Goal: Communication & Community: Share content

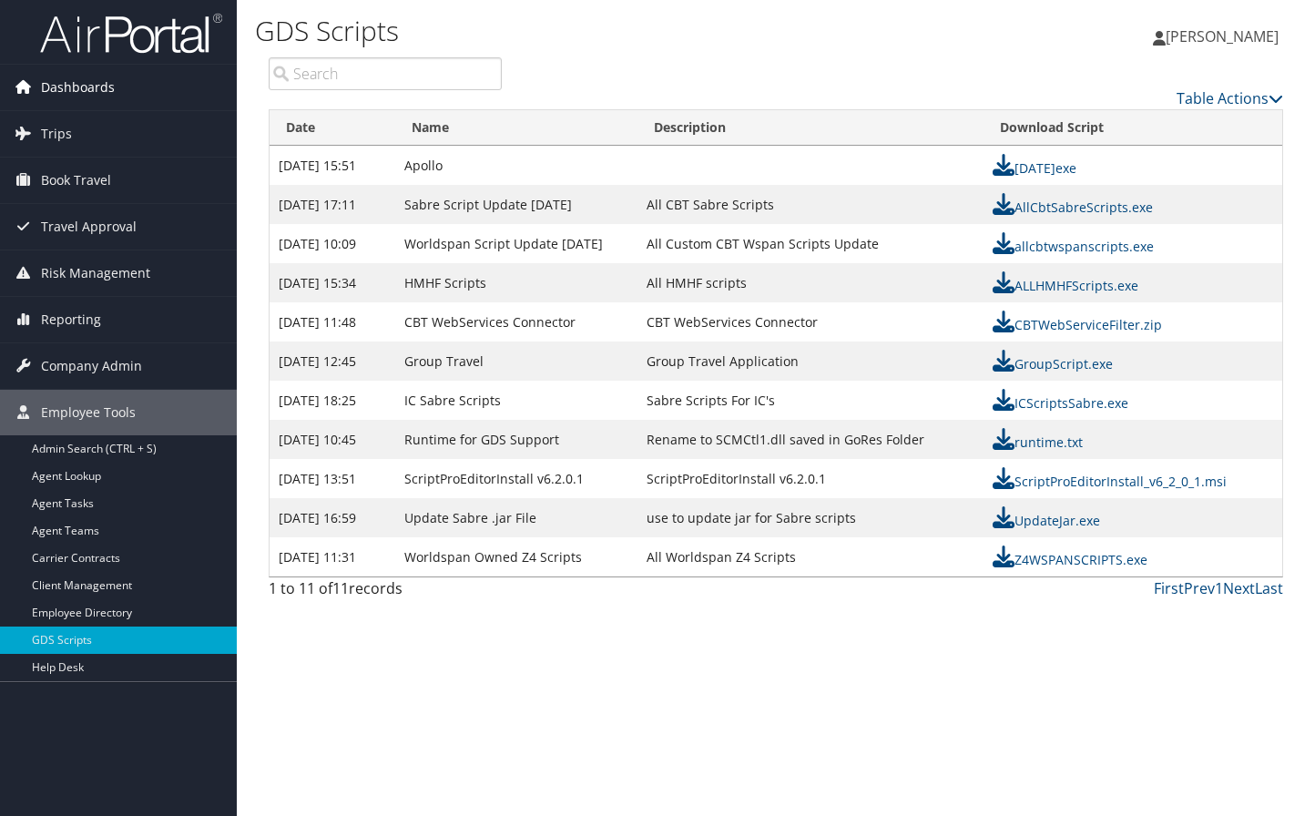
click at [98, 85] on span "Dashboards" at bounding box center [78, 88] width 74 height 46
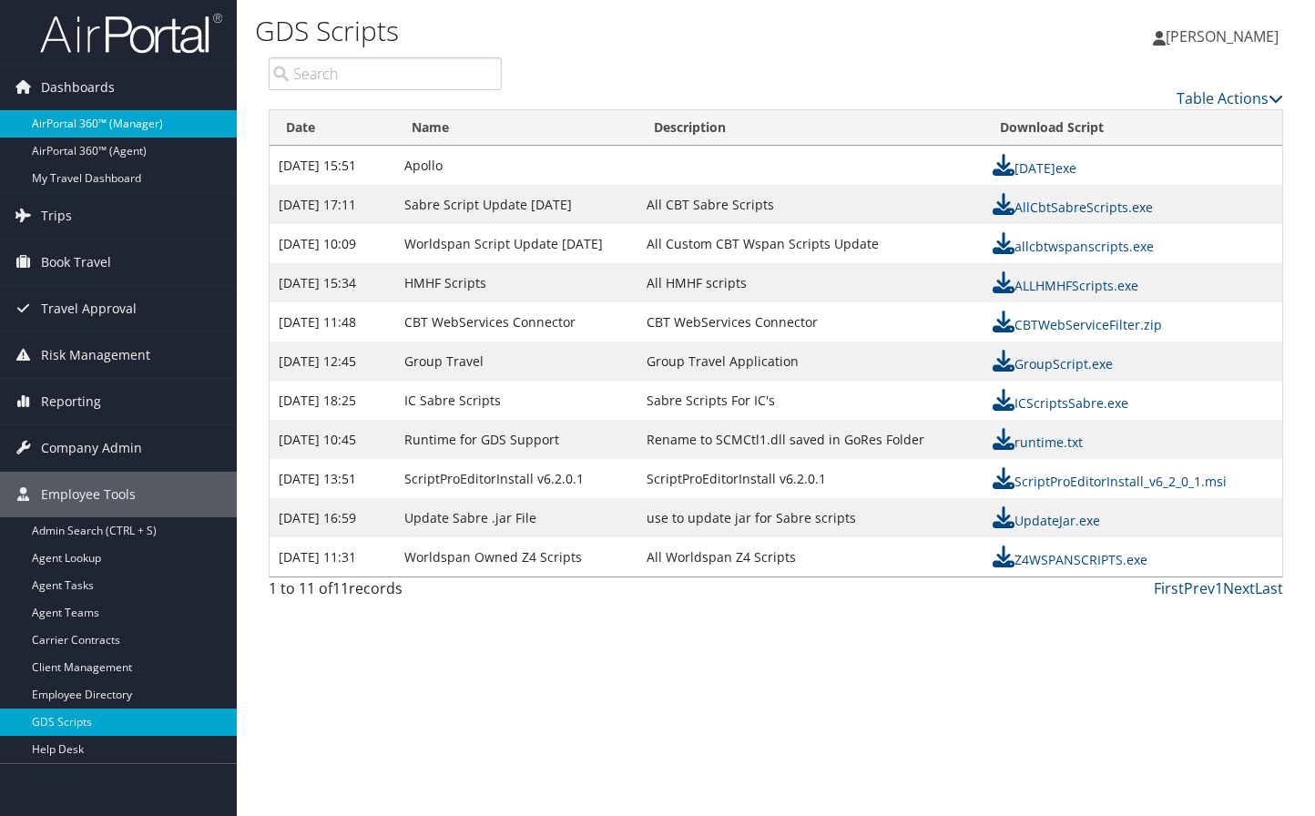
click at [123, 122] on link "AirPortal 360™ (Manager)" at bounding box center [118, 123] width 237 height 27
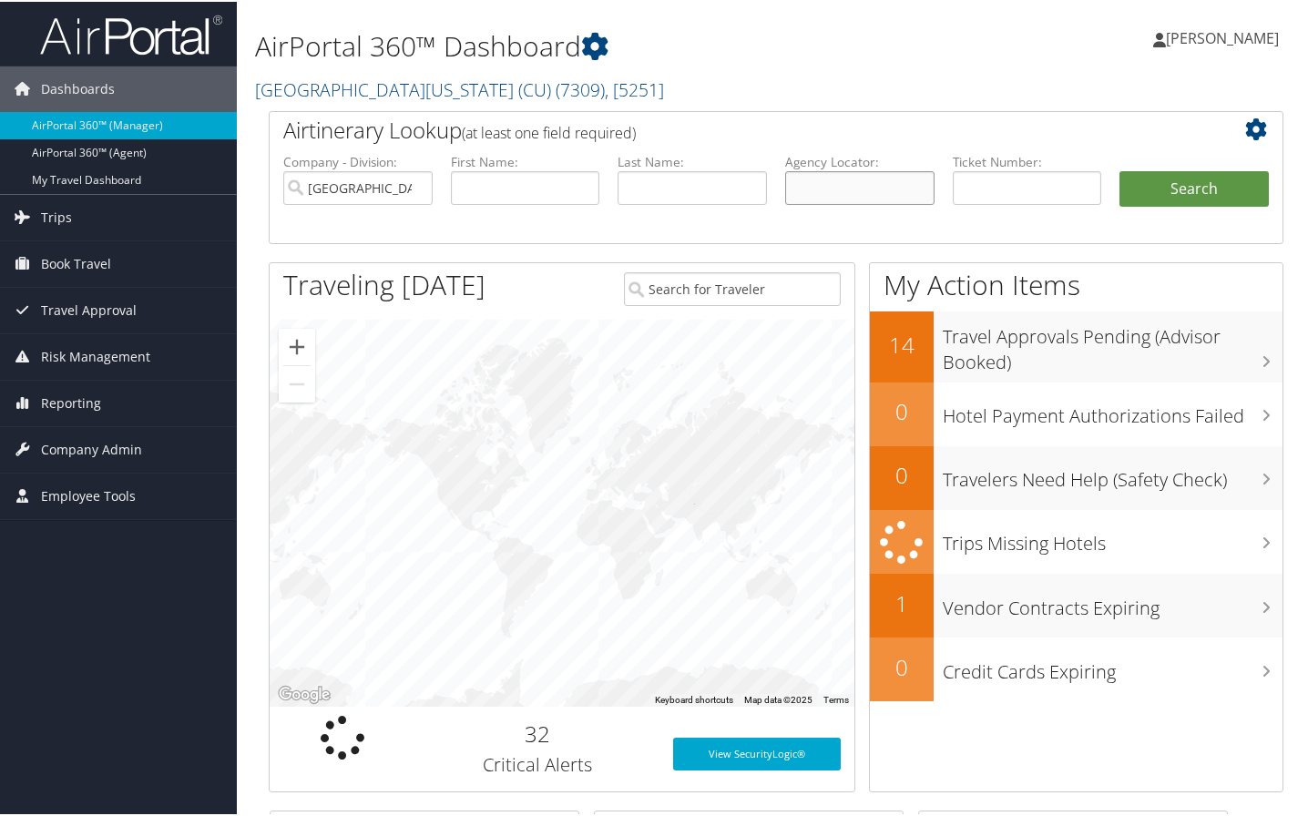
click at [853, 189] on input "text" at bounding box center [859, 186] width 149 height 34
type input "d1xfp4"
click at [1119, 169] on button "Search" at bounding box center [1193, 187] width 149 height 36
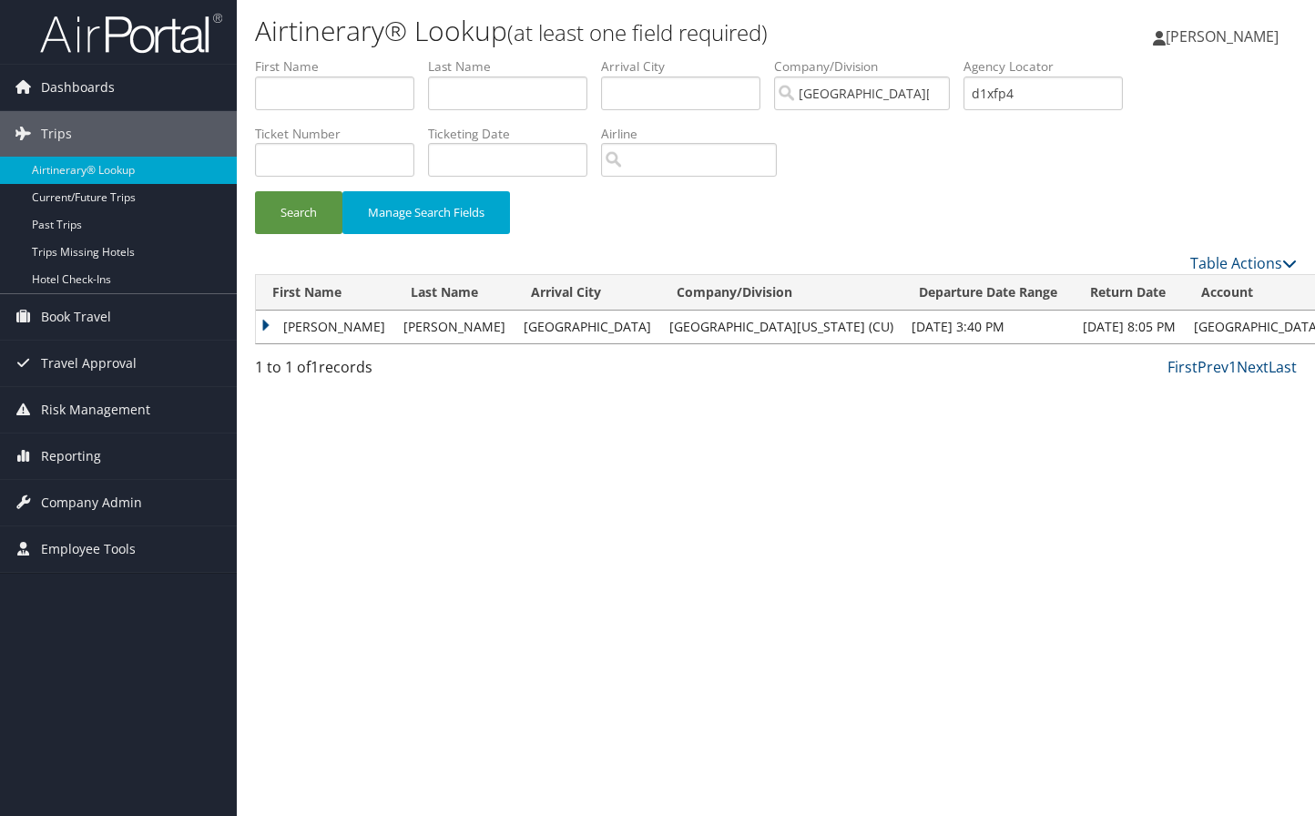
click at [328, 320] on td "[PERSON_NAME]" at bounding box center [325, 327] width 138 height 33
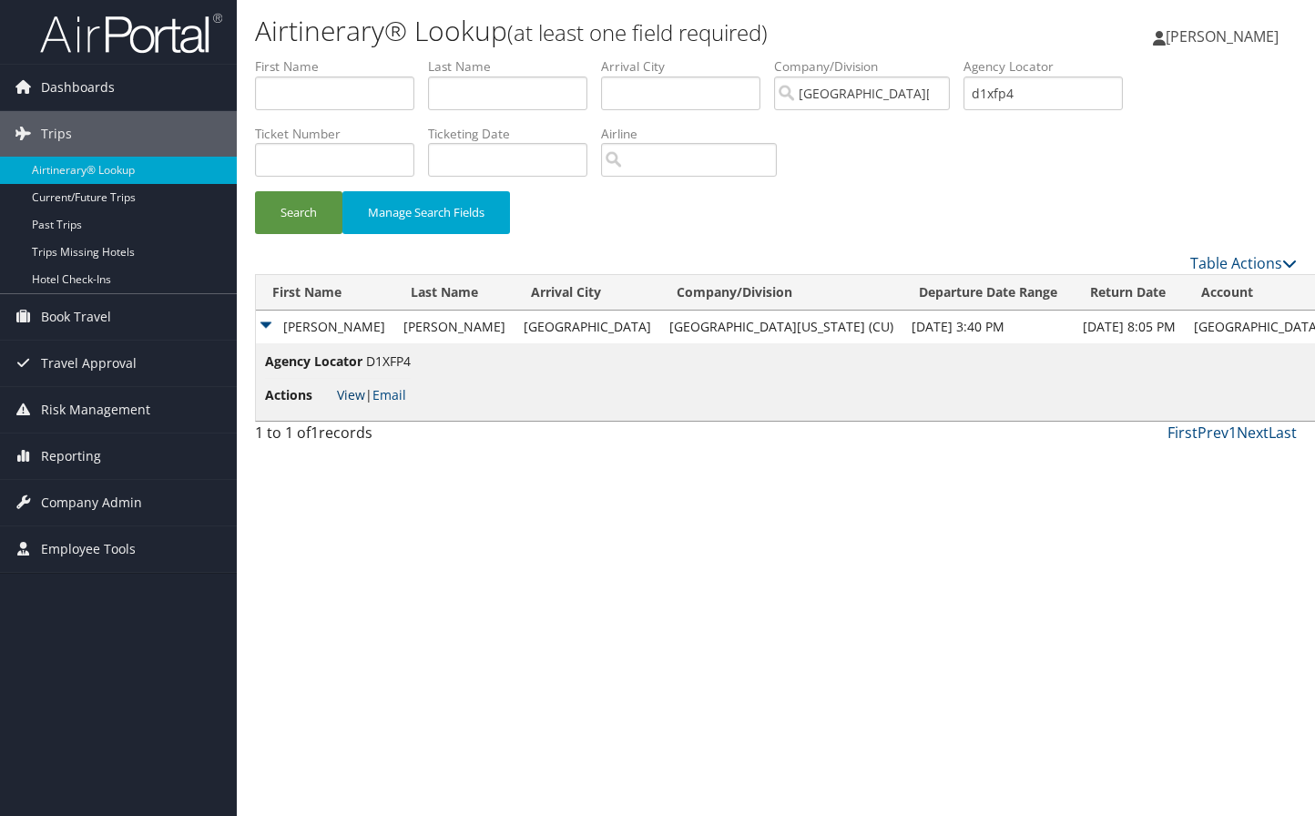
click at [348, 397] on link "View" at bounding box center [351, 394] width 28 height 17
click at [1057, 89] on input "d1xfp4" at bounding box center [1043, 94] width 159 height 34
type input "d"
type input "d1b154"
click at [255, 191] on button "Search" at bounding box center [298, 212] width 87 height 43
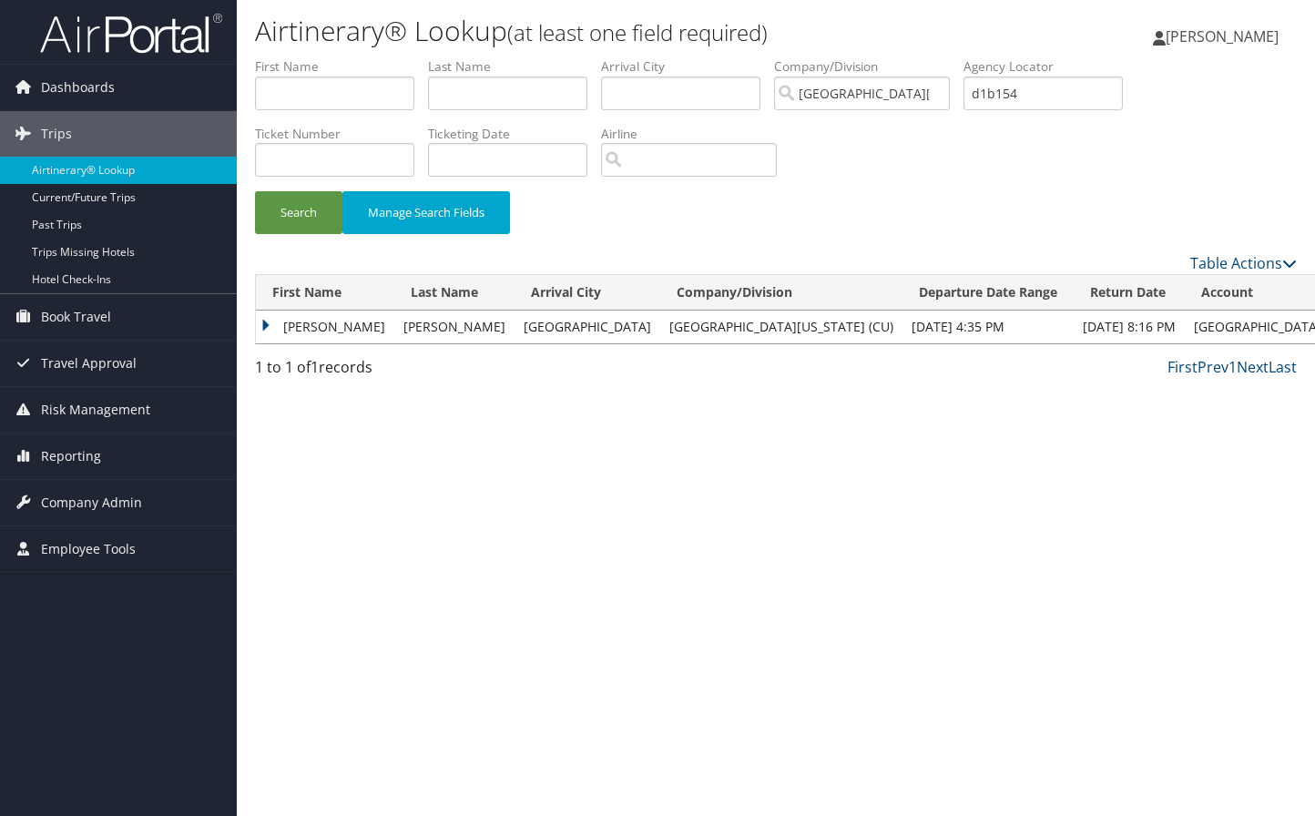
click at [306, 327] on td "DANDRA" at bounding box center [325, 327] width 138 height 33
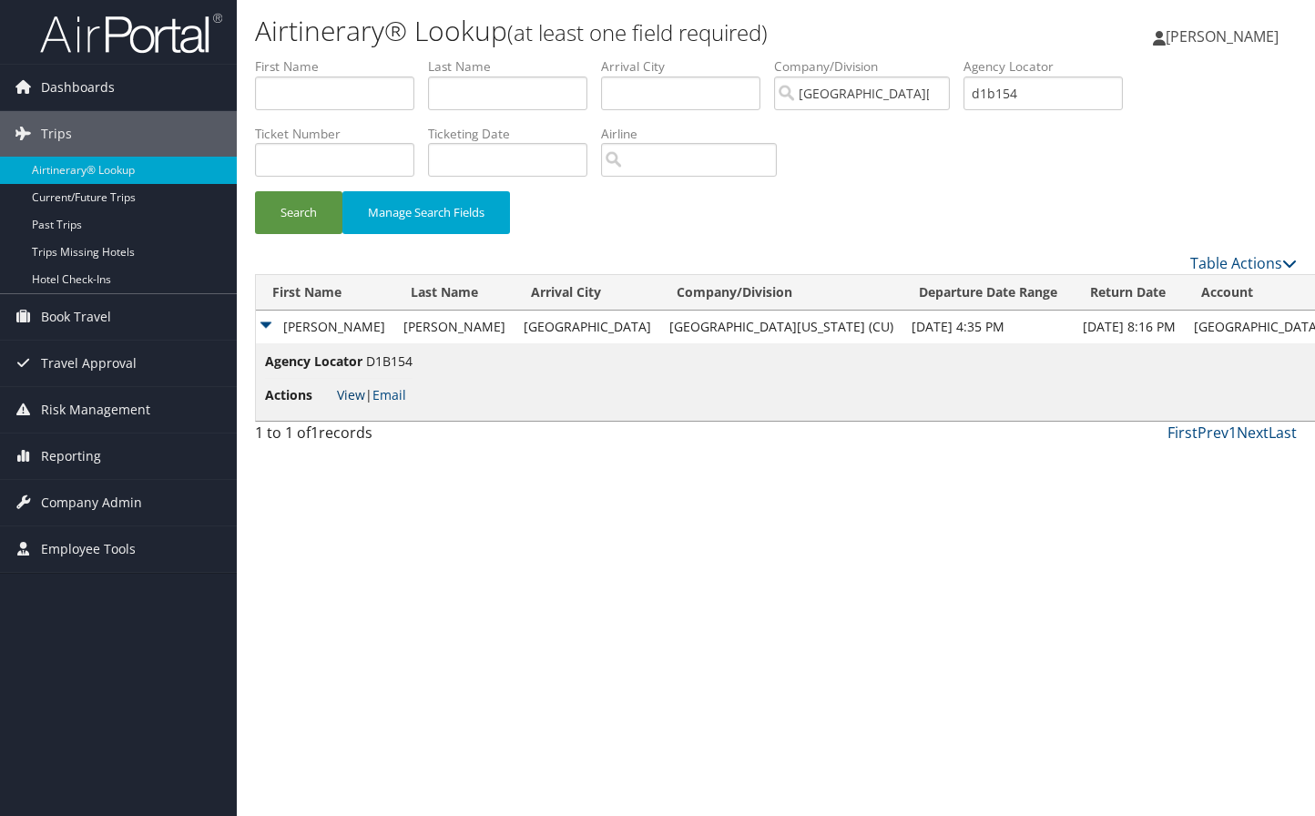
click at [353, 394] on link "View" at bounding box center [351, 394] width 28 height 17
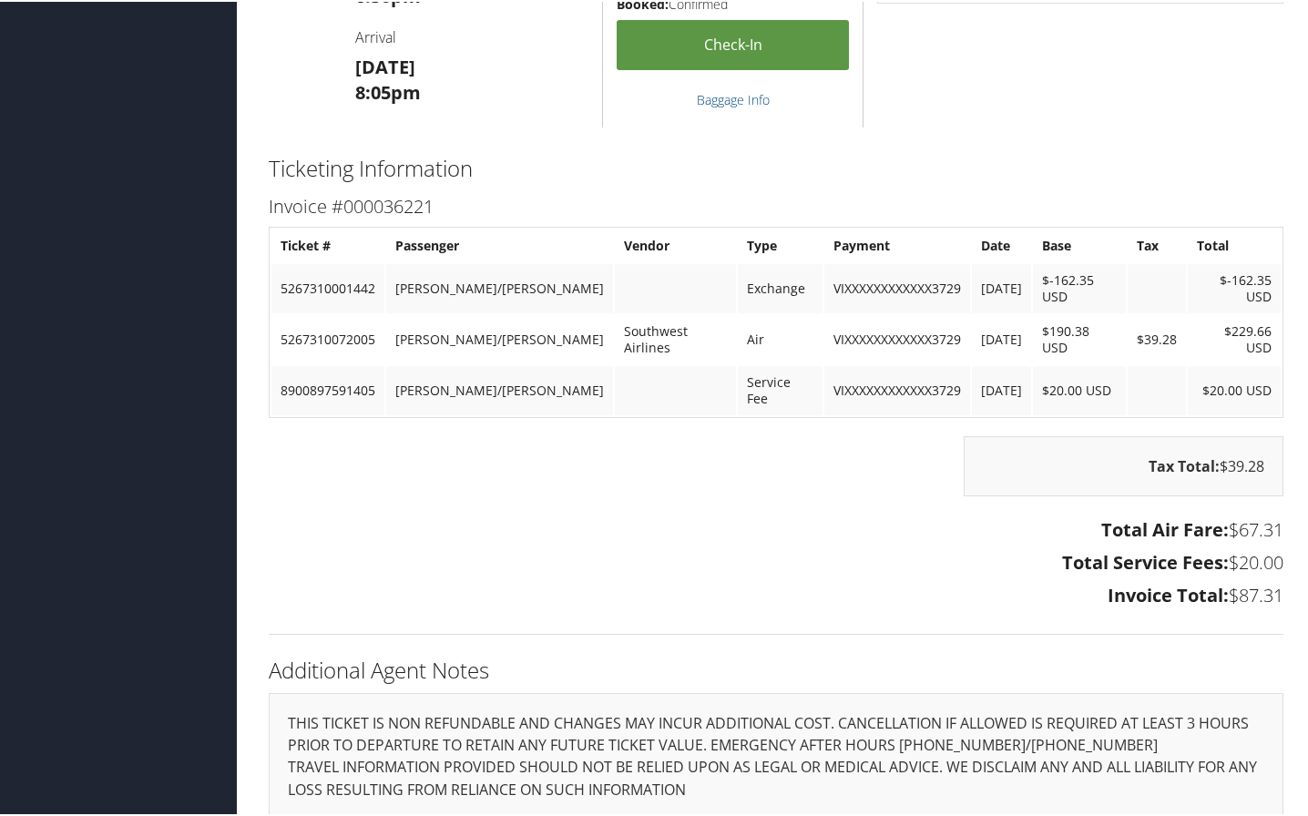
scroll to position [1366, 0]
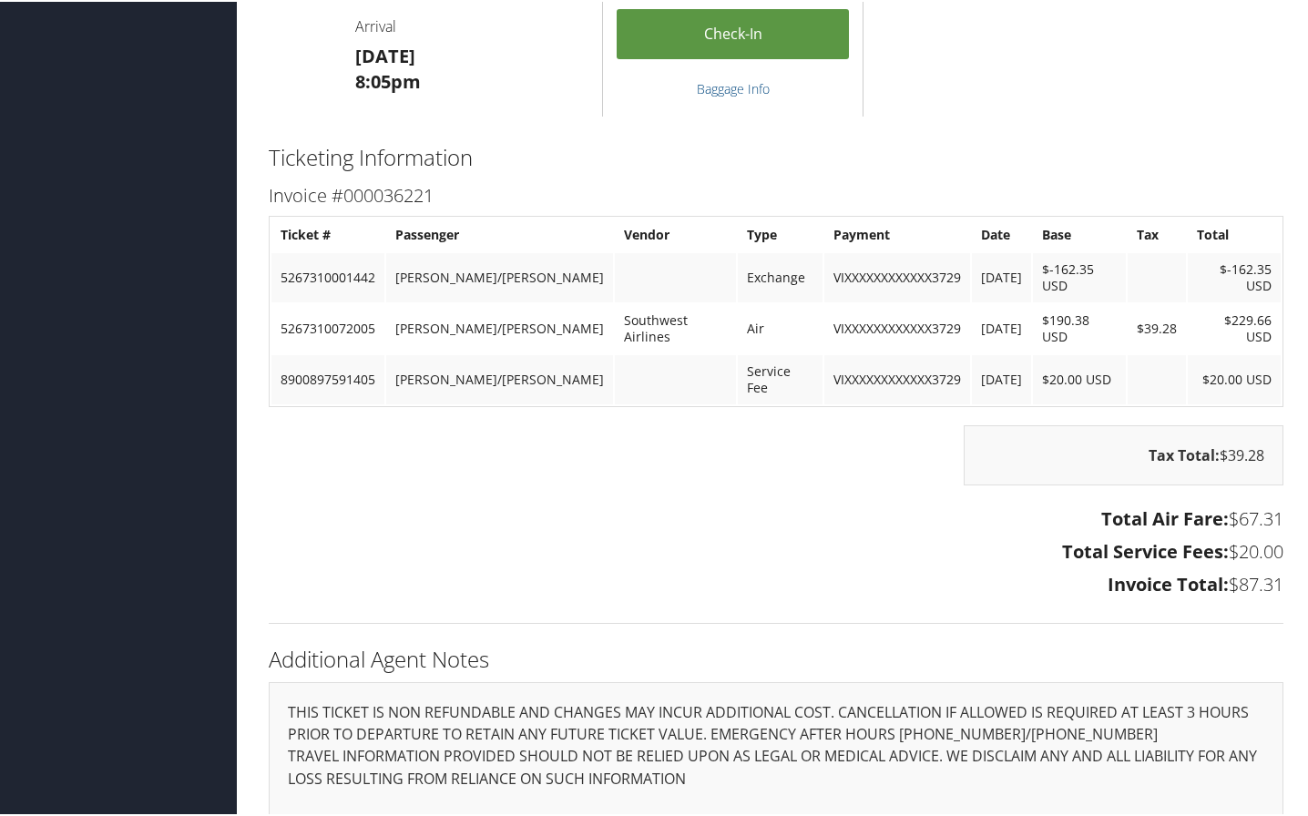
click at [1261, 585] on div "Ticketing Information Invoice #000036221 Ticket # Passenger Vendor Type Payment…" at bounding box center [776, 389] width 1042 height 502
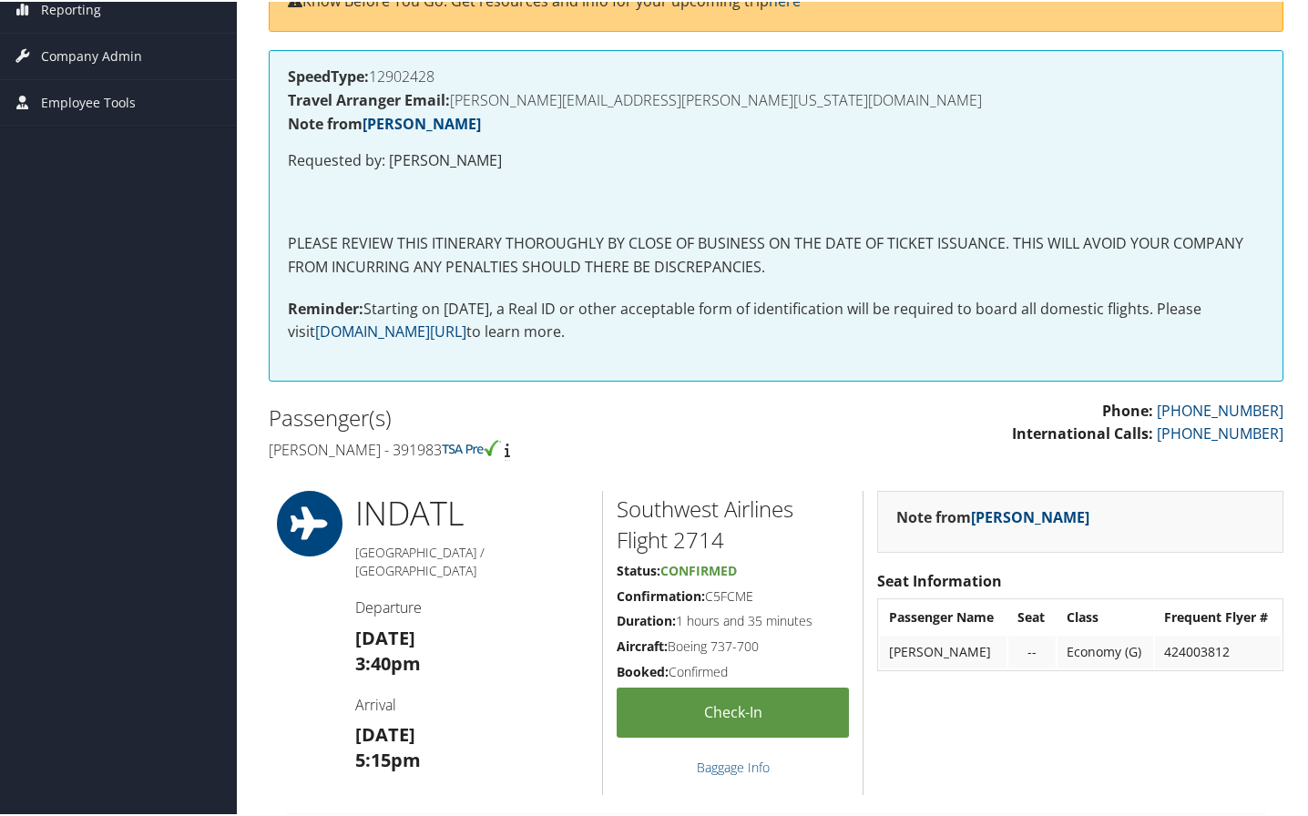
scroll to position [91, 0]
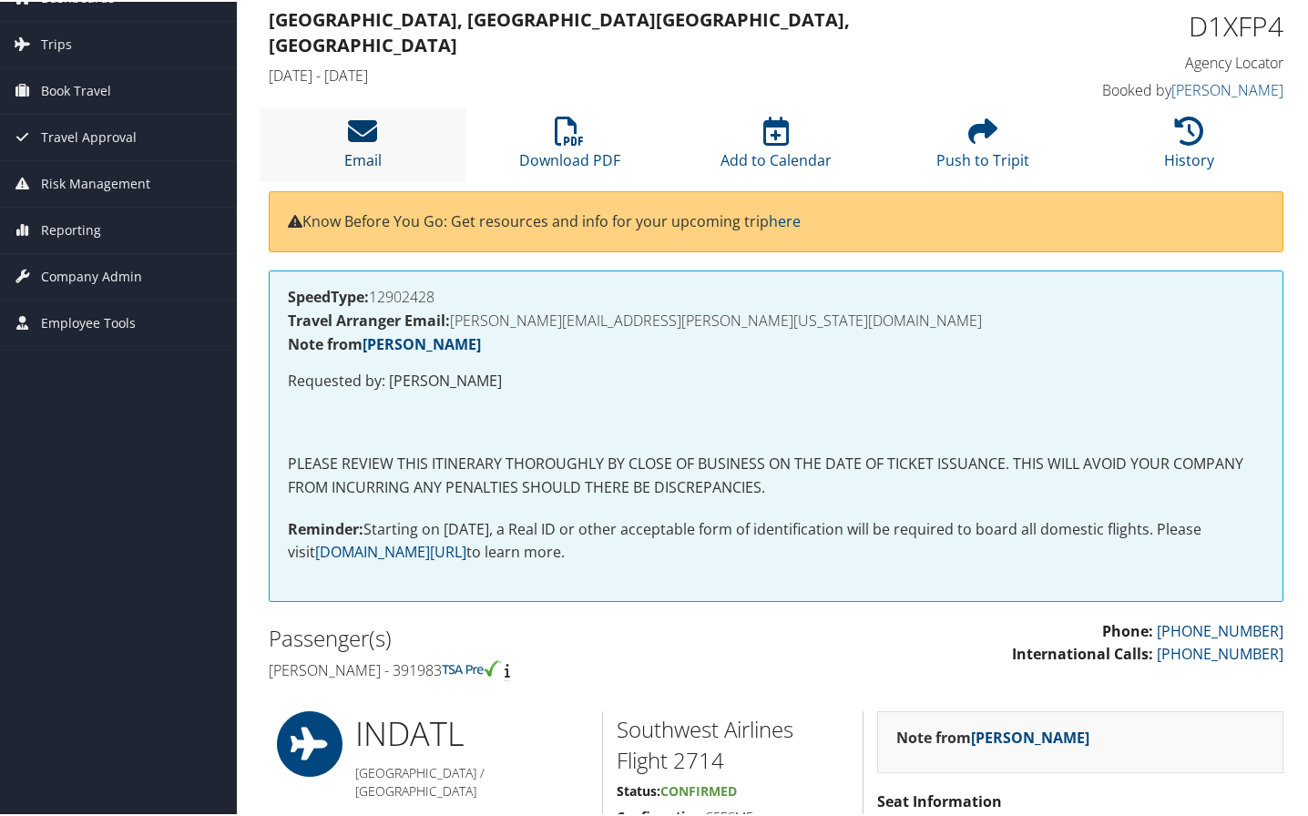
click at [358, 128] on icon at bounding box center [362, 129] width 29 height 29
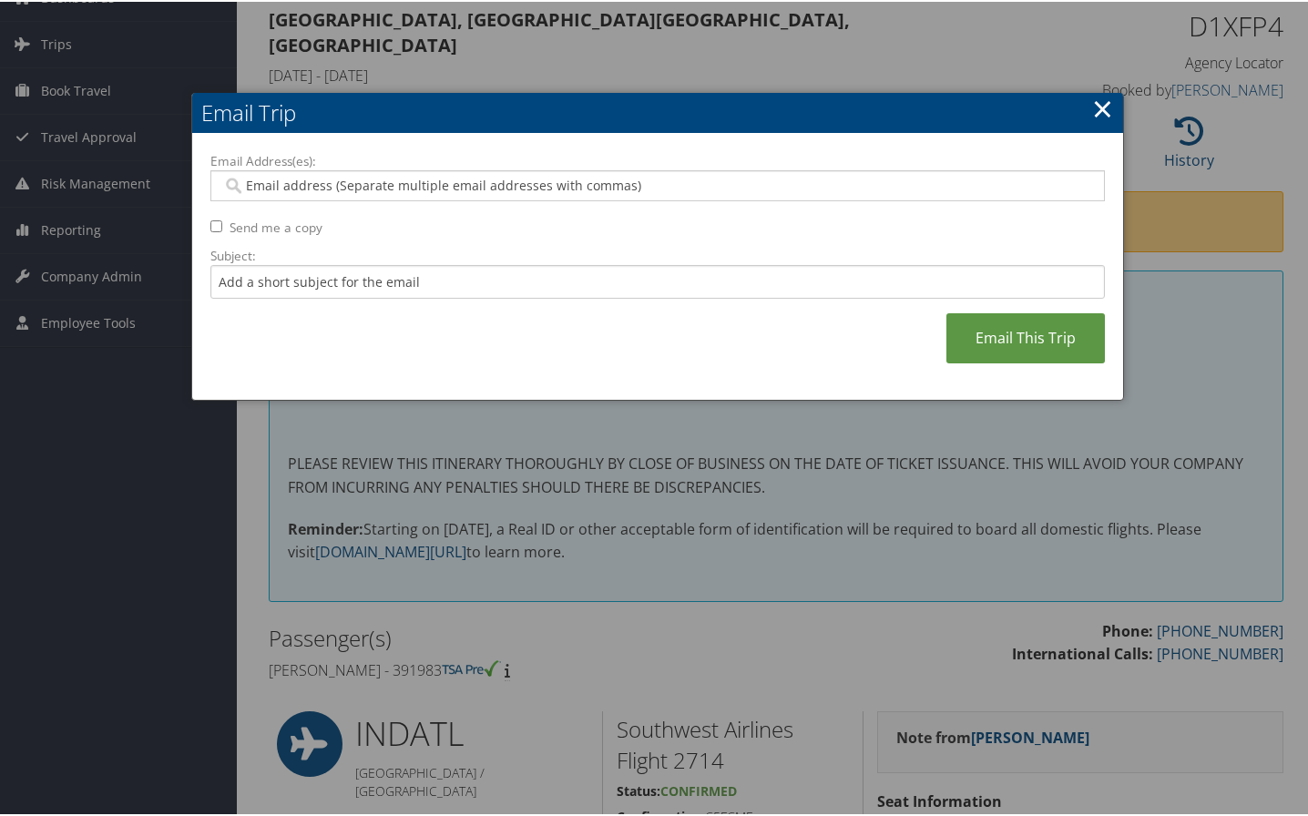
click at [324, 186] on input "Email Address(es):" at bounding box center [657, 184] width 870 height 18
type input "maggie"
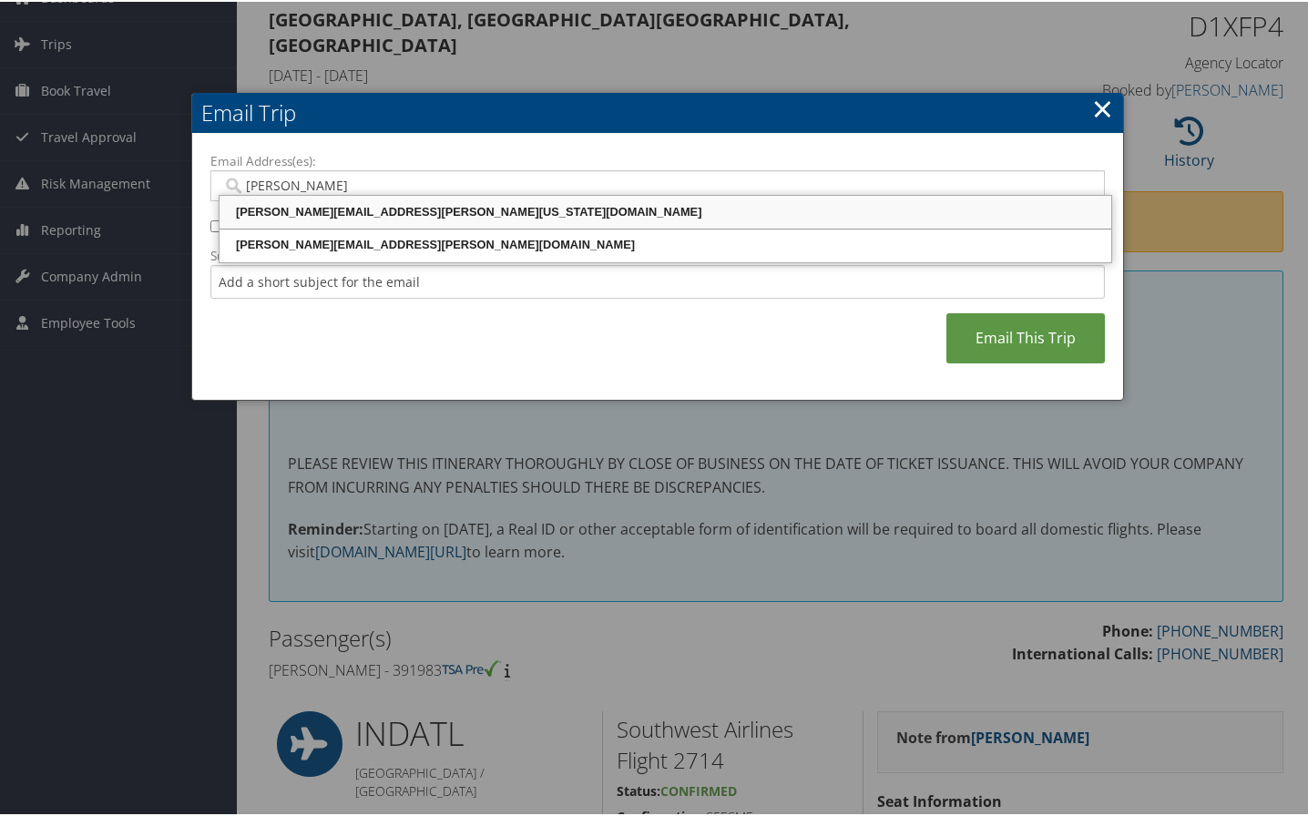
click at [333, 200] on div "maggie.mucci@colorado.edu" at bounding box center [665, 210] width 886 height 27
type input "maggie.mucci@colorado.edu"
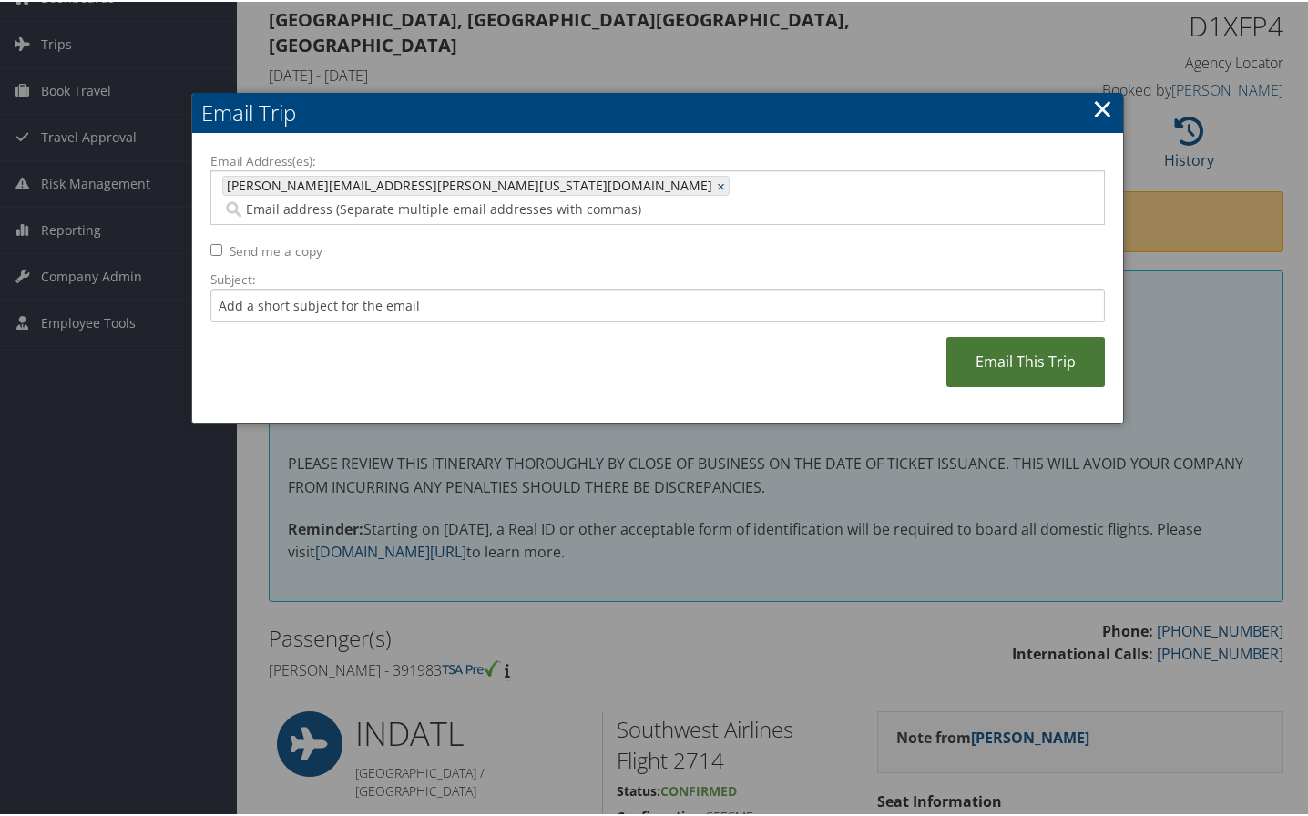
click at [1065, 335] on link "Email This Trip" at bounding box center [1025, 360] width 158 height 50
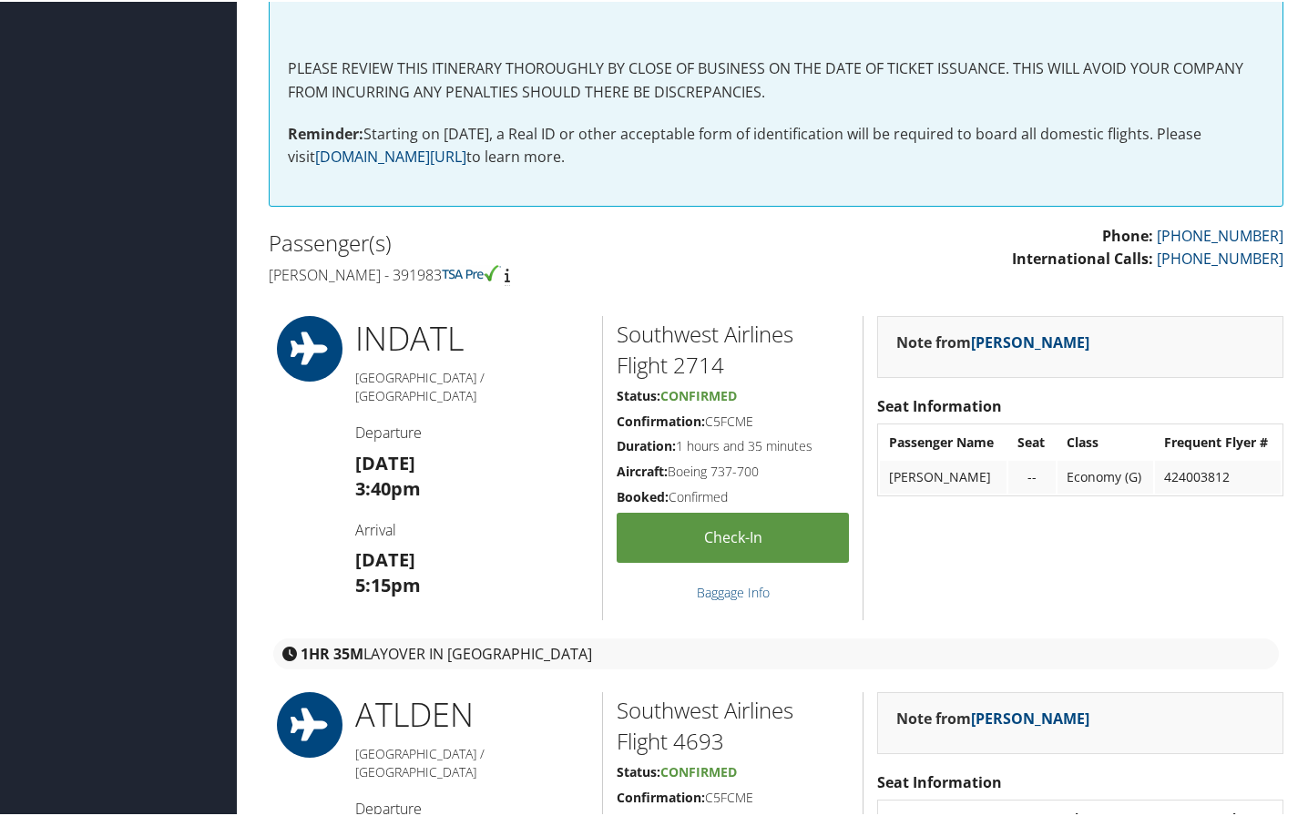
scroll to position [820, 0]
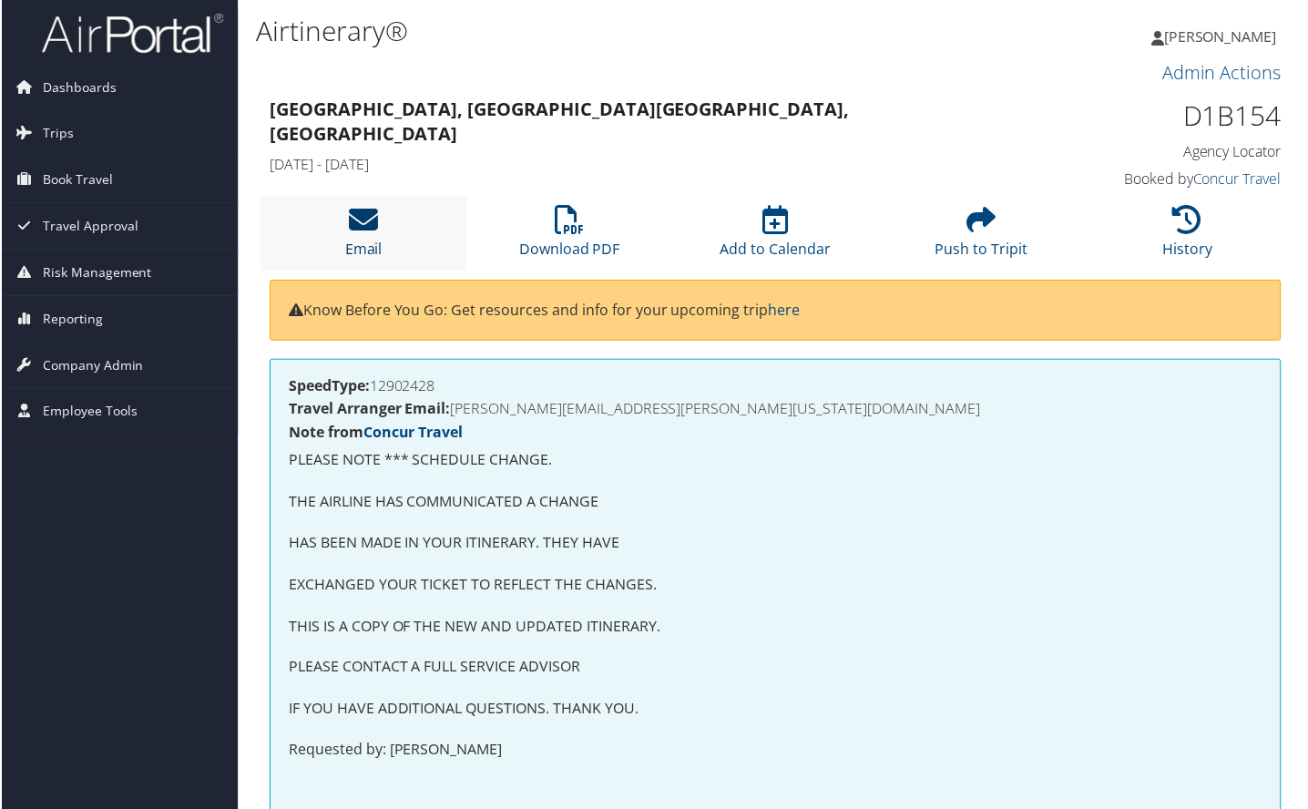
click at [355, 216] on icon at bounding box center [362, 220] width 29 height 29
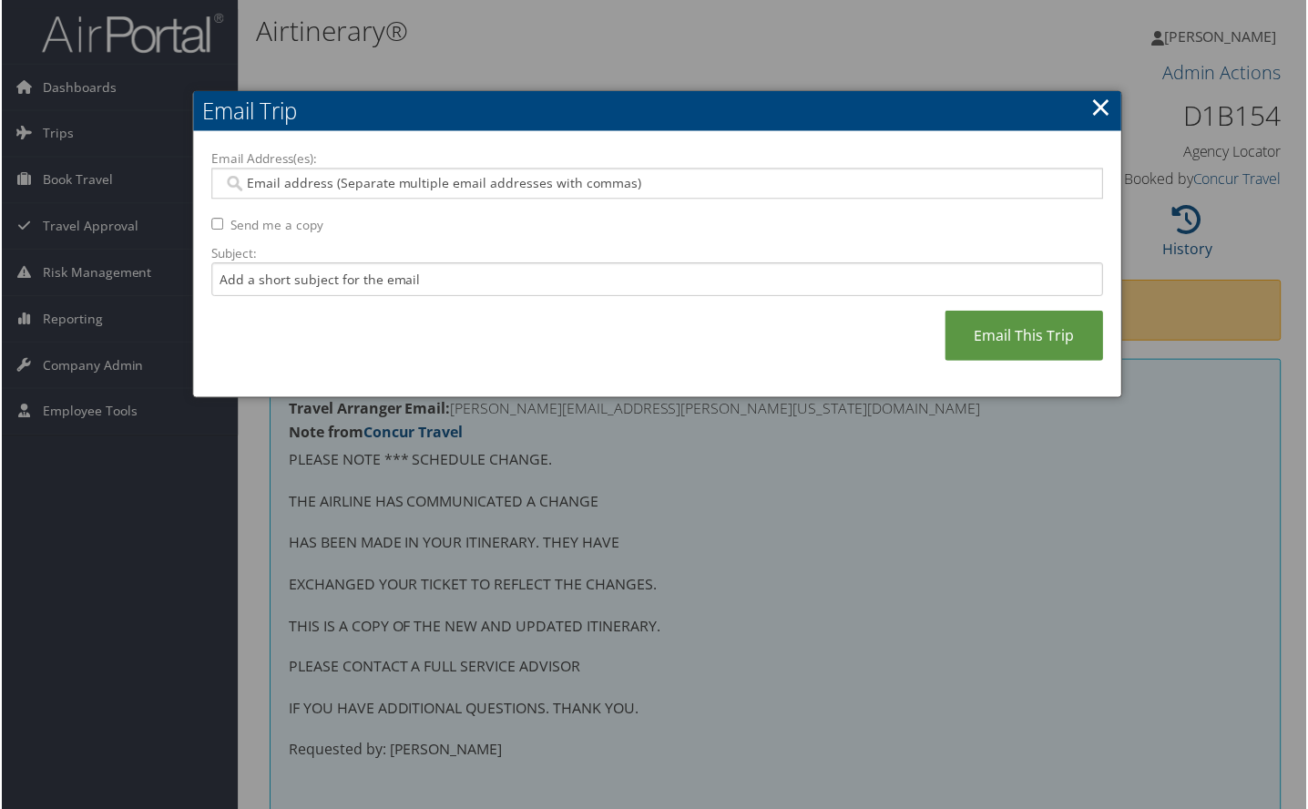
click at [325, 187] on input "Email Address(es):" at bounding box center [657, 184] width 870 height 18
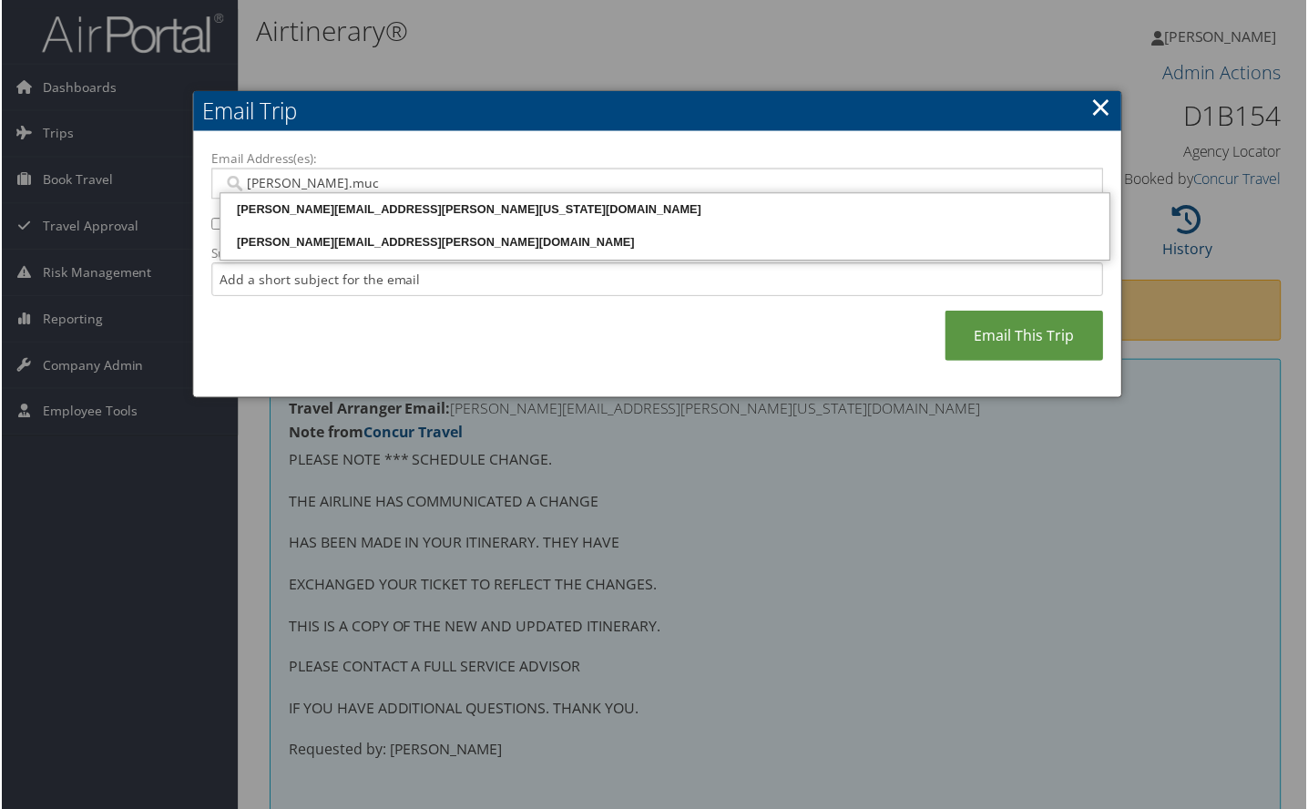
type input "[PERSON_NAME].mucc"
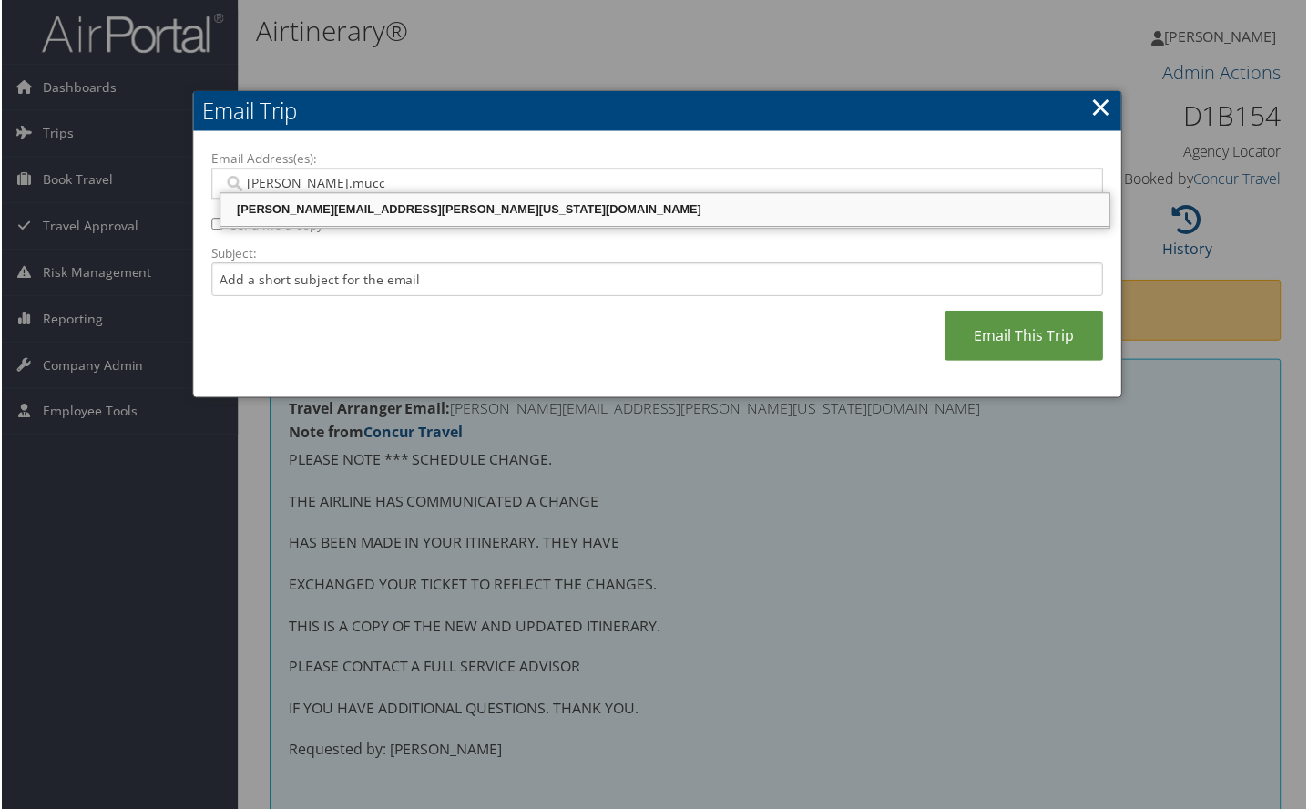
click at [384, 205] on div "[PERSON_NAME][EMAIL_ADDRESS][PERSON_NAME][US_STATE][DOMAIN_NAME]" at bounding box center [665, 210] width 886 height 18
type input "[PERSON_NAME][EMAIL_ADDRESS][PERSON_NAME][US_STATE][DOMAIN_NAME]"
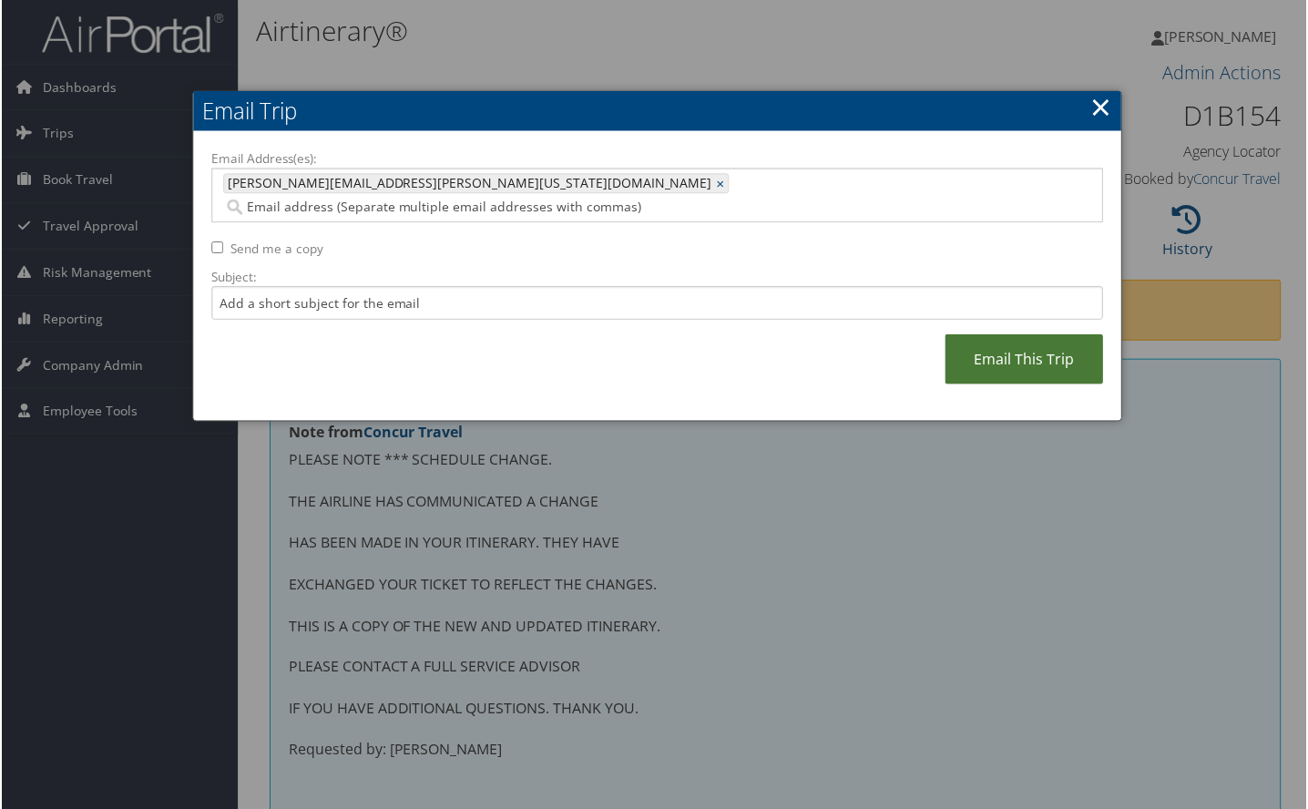
click at [1047, 335] on link "Email This Trip" at bounding box center [1025, 360] width 158 height 50
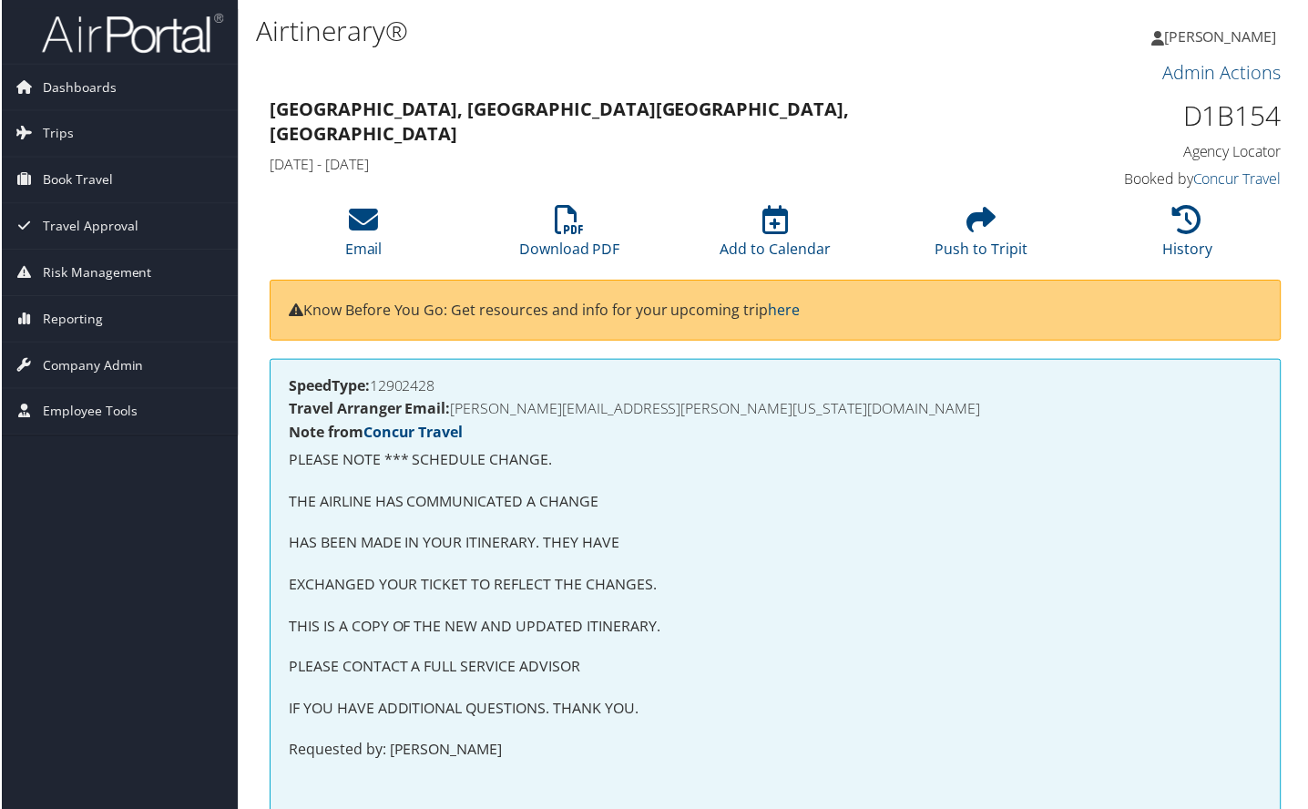
click at [1246, 444] on div "SpeedType: 12902428 Travel Arranger Email: [PERSON_NAME][EMAIL_ADDRESS][PERSON_…" at bounding box center [776, 666] width 1015 height 613
